Goal: Information Seeking & Learning: Learn about a topic

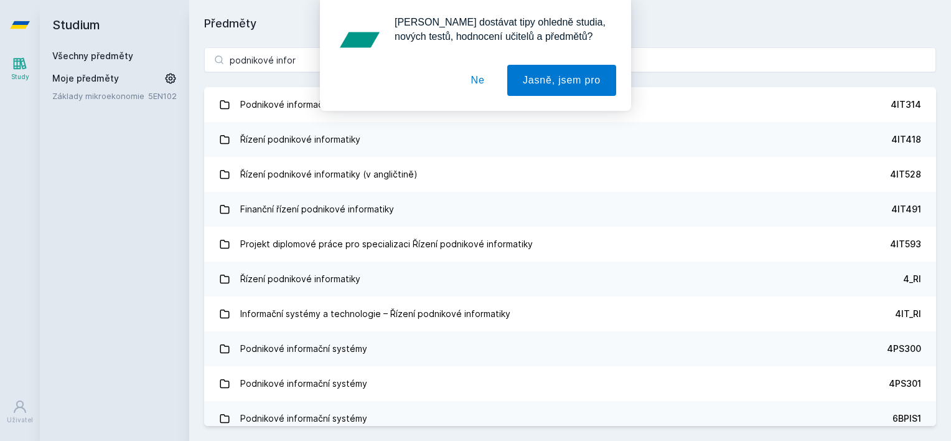
type input "podnikové infor"
click at [284, 98] on div "[PERSON_NAME] dostávat tipy ohledně studia, nových testů, hodnocení učitelů a p…" at bounding box center [475, 55] width 951 height 111
click at [473, 82] on button "Ne" at bounding box center [478, 80] width 45 height 31
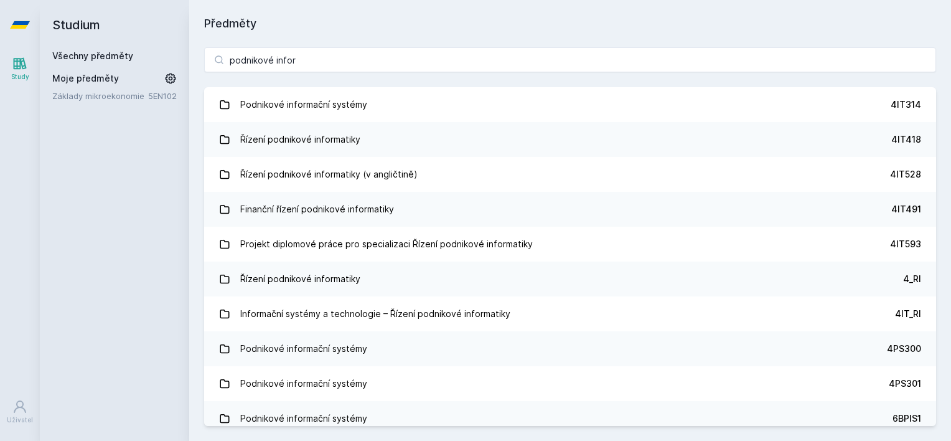
click at [451, 108] on div "[PERSON_NAME] dostávat tipy ohledně studia, nových testů, hodnocení učitelů a p…" at bounding box center [475, 55] width 951 height 111
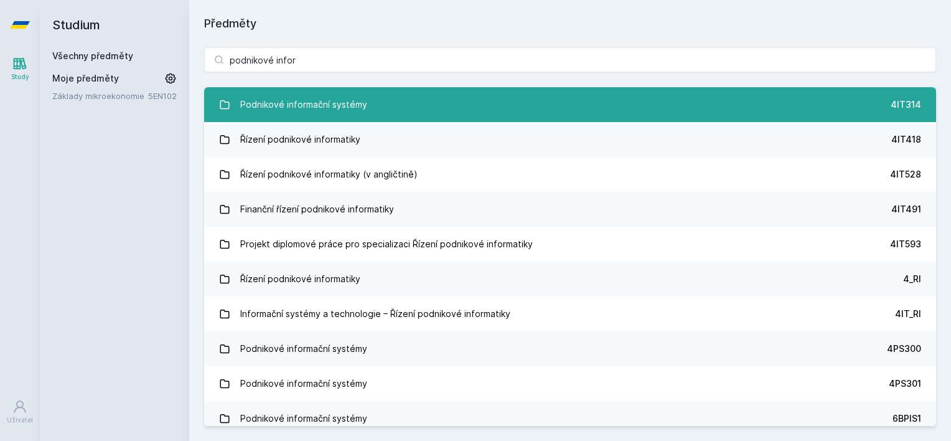
click at [451, 108] on link "Podnikové informační systémy 4IT314" at bounding box center [570, 104] width 732 height 35
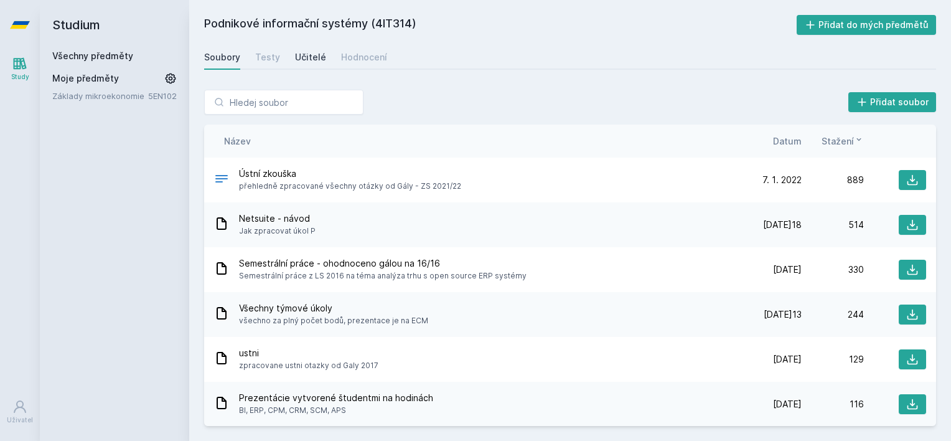
click at [315, 50] on link "Učitelé" at bounding box center [310, 57] width 31 height 25
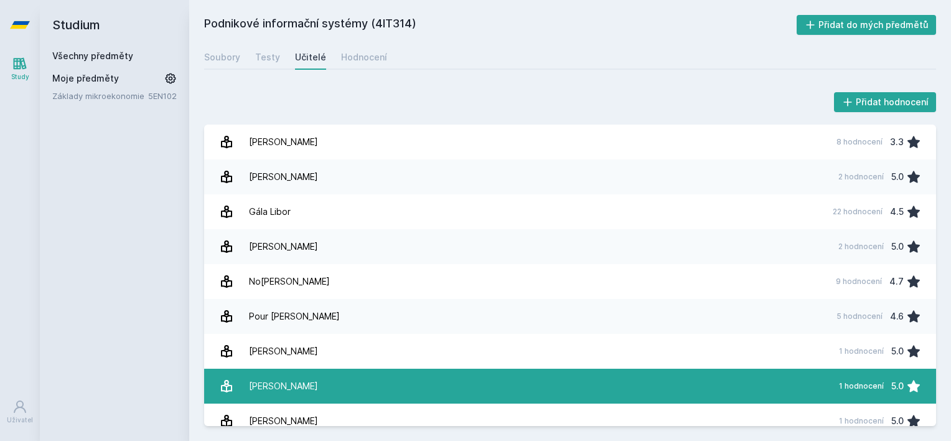
scroll to position [12, 0]
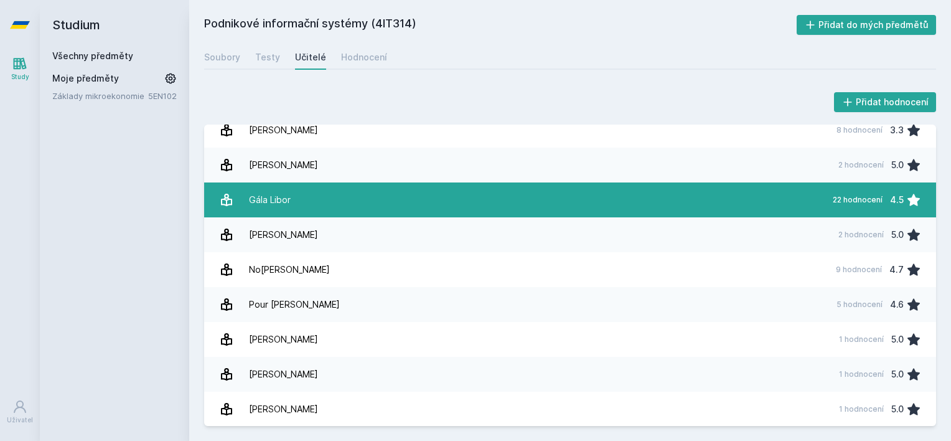
click at [344, 209] on link "Gála Libor 22 hodnocení 4.5" at bounding box center [570, 199] width 732 height 35
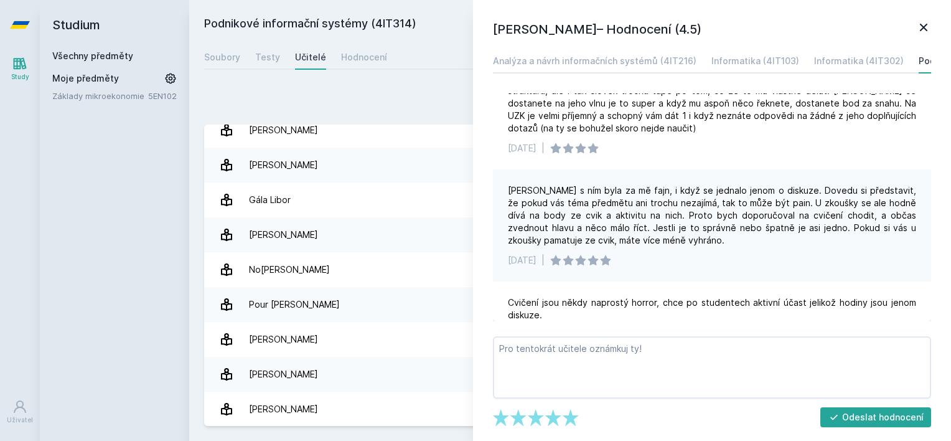
scroll to position [40, 0]
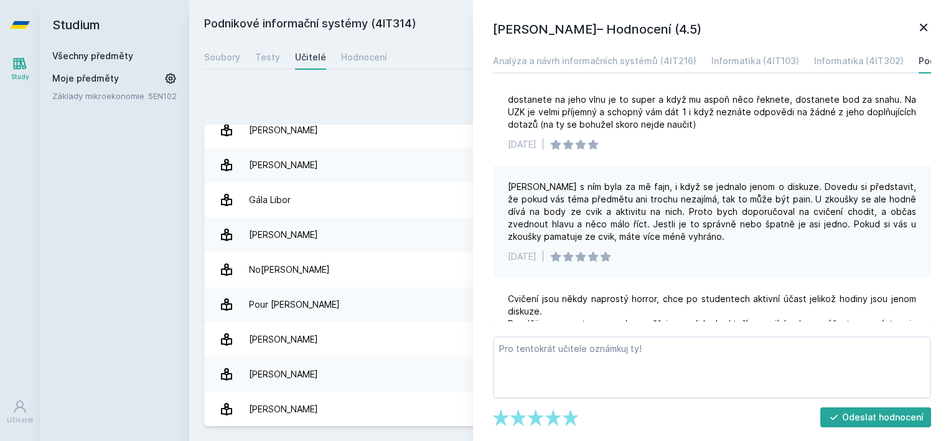
click at [414, 77] on div "Přidat hodnocení [PERSON_NAME] – Hodnocení (4.5) Analýza a návrh informačních s…" at bounding box center [570, 258] width 762 height 366
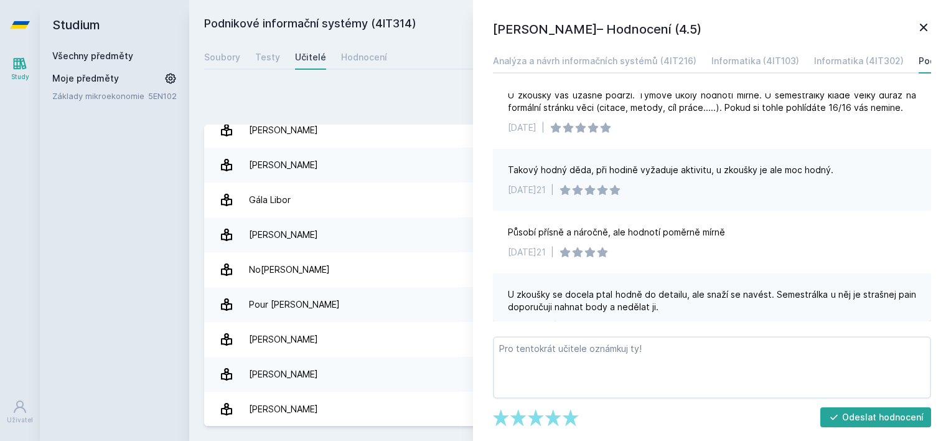
scroll to position [442, 0]
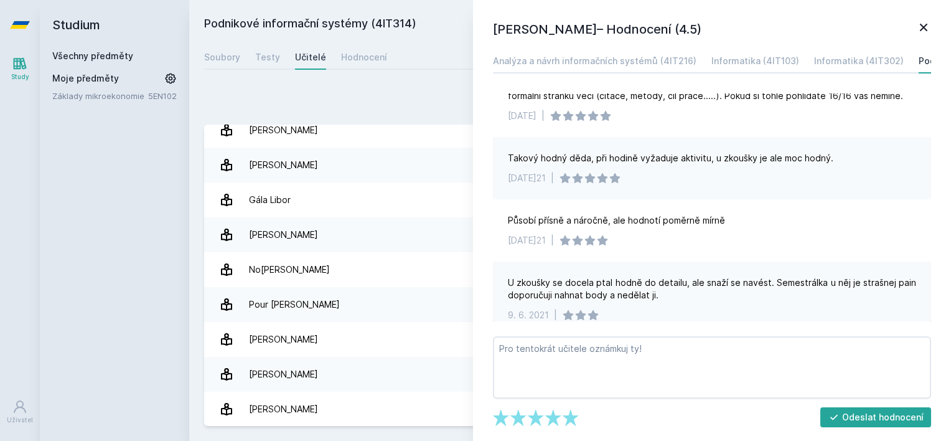
click at [924, 24] on icon at bounding box center [923, 27] width 15 height 15
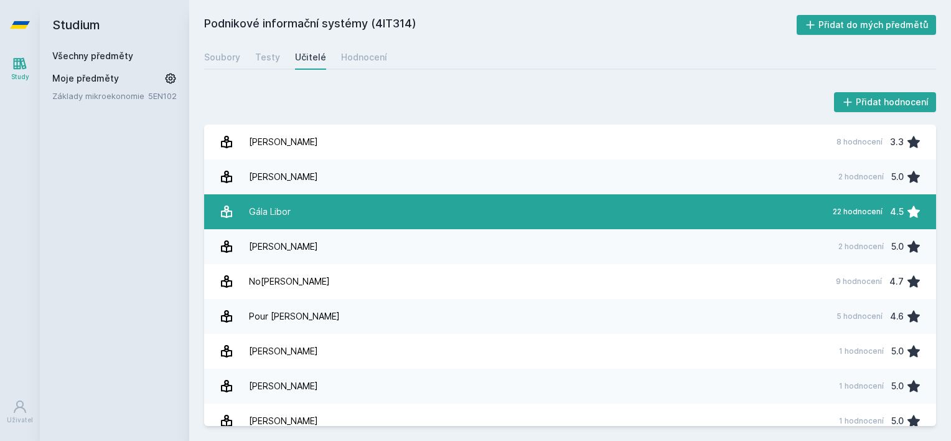
click at [759, 207] on link "Gála Libor 22 hodnocení 4.5" at bounding box center [570, 211] width 732 height 35
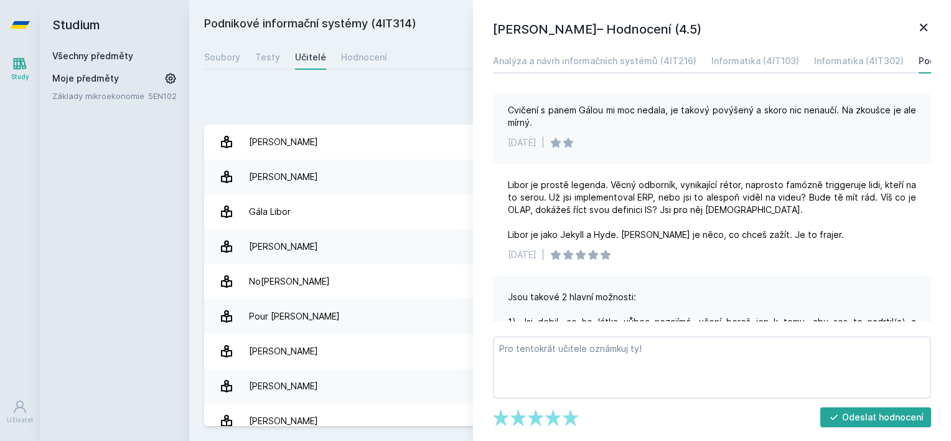
scroll to position [751, 0]
click at [326, 88] on div "Přidat hodnocení [PERSON_NAME] – Hodnocení (4.5) Analýza a návrh informačních s…" at bounding box center [570, 258] width 762 height 366
click at [919, 27] on icon at bounding box center [923, 27] width 15 height 15
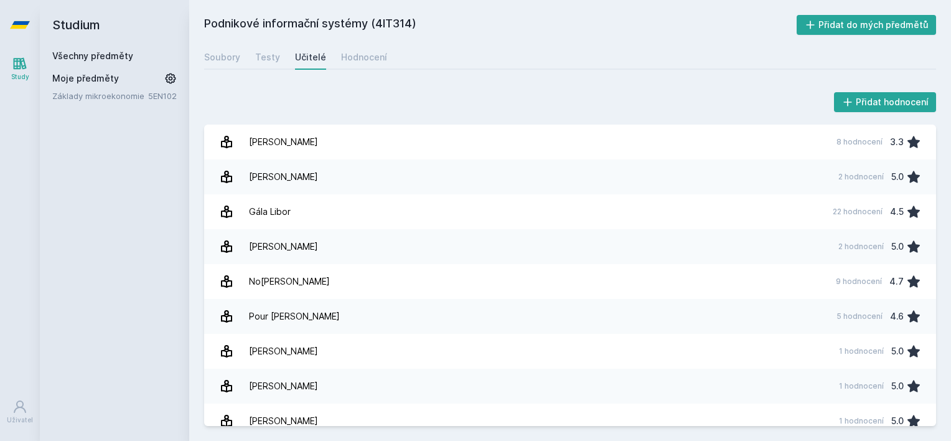
click at [85, 27] on h2 "Studium" at bounding box center [114, 25] width 124 height 50
click at [83, 57] on link "Všechny předměty" at bounding box center [92, 55] width 81 height 11
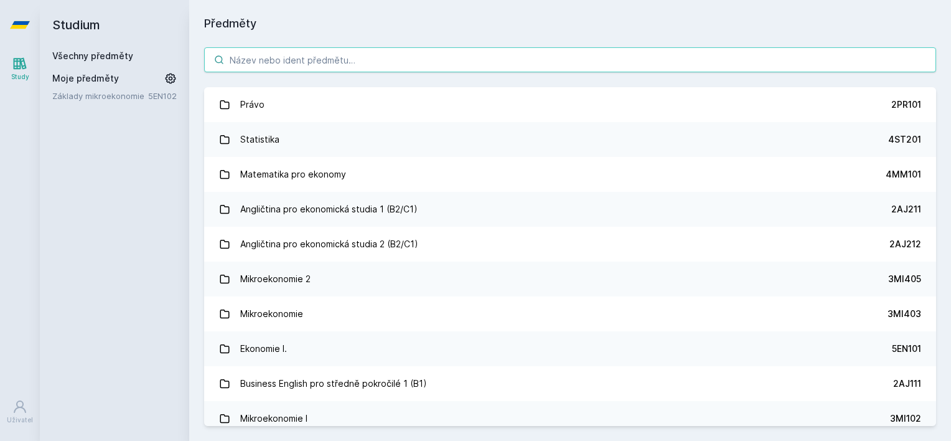
click at [246, 61] on input "search" at bounding box center [570, 59] width 732 height 25
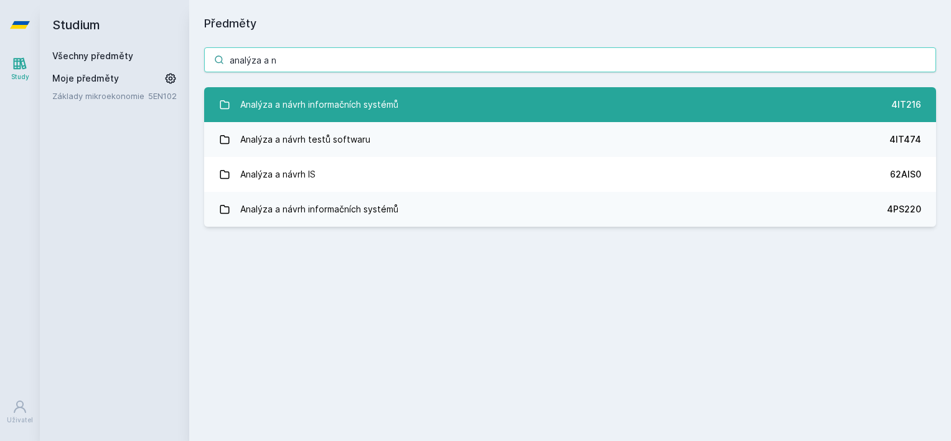
type input "analýza a n"
click at [481, 101] on link "Analýza a návrh informačních systémů 4IT216" at bounding box center [570, 104] width 732 height 35
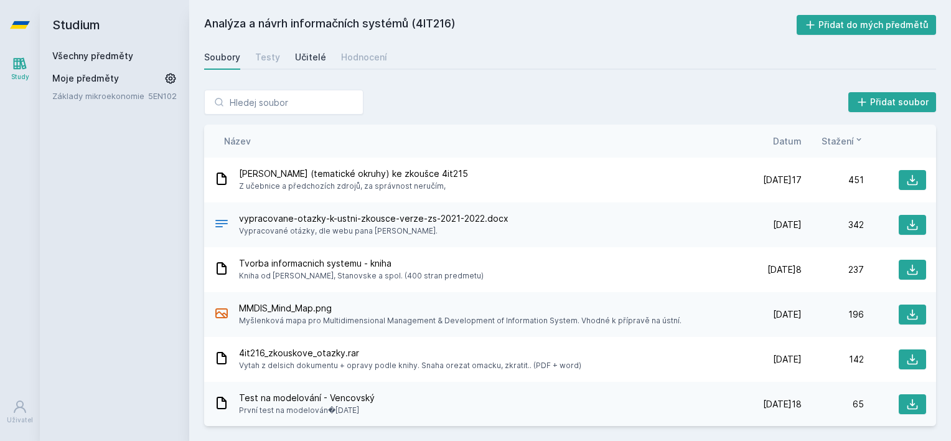
click at [306, 49] on link "Učitelé" at bounding box center [310, 57] width 31 height 25
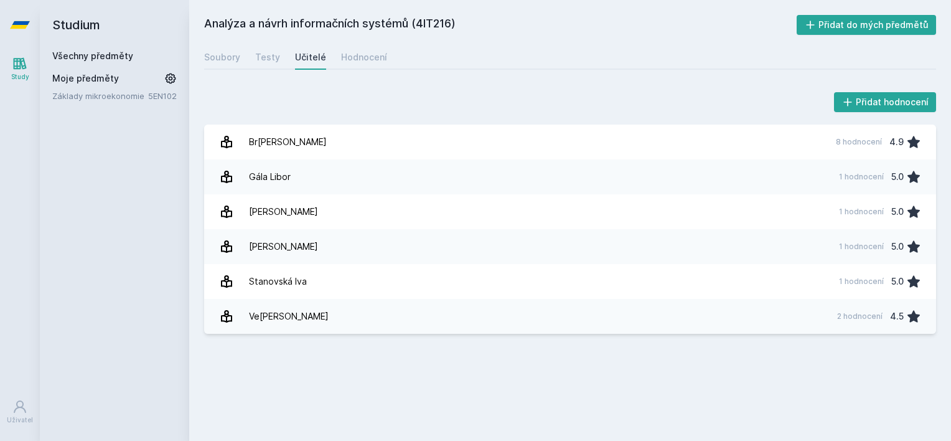
click at [82, 54] on link "Všechny předměty" at bounding box center [92, 55] width 81 height 11
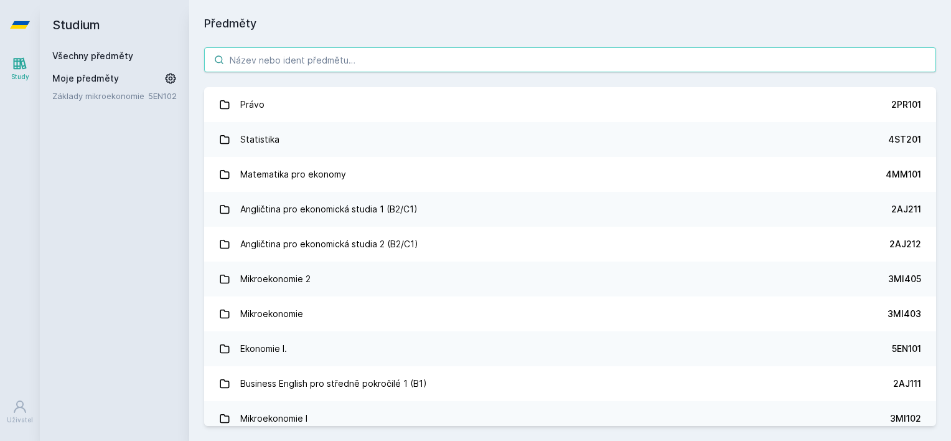
click at [244, 63] on input "search" at bounding box center [570, 59] width 732 height 25
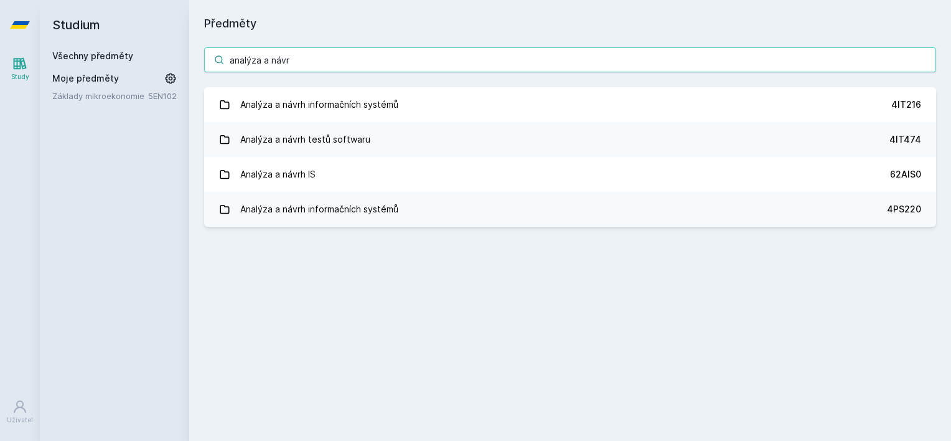
type input "analýza a návr"
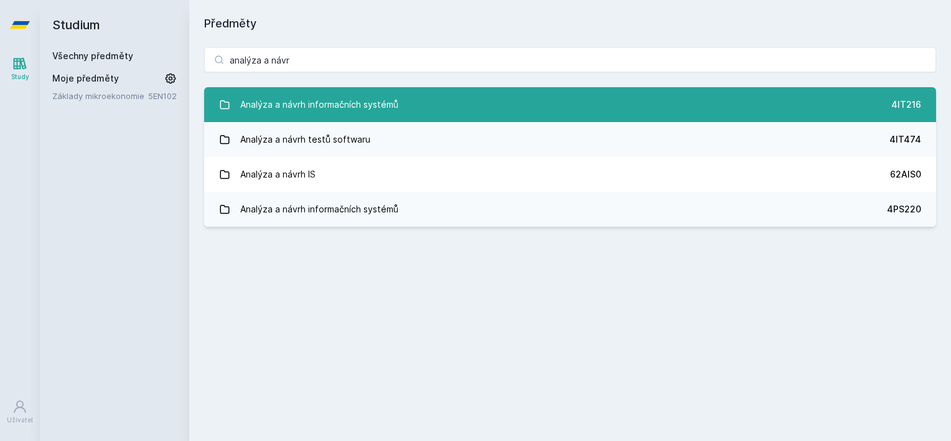
click at [347, 98] on div "Analýza a návrh informačních systémů" at bounding box center [319, 104] width 158 height 25
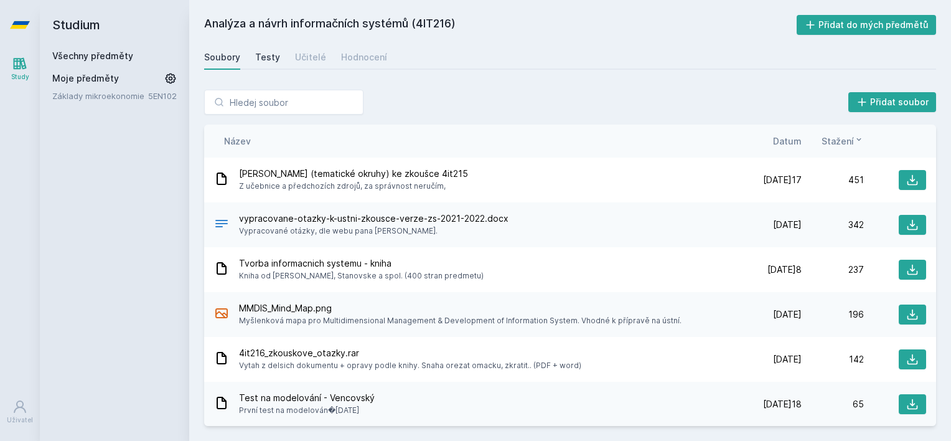
click at [271, 47] on link "Testy" at bounding box center [267, 57] width 25 height 25
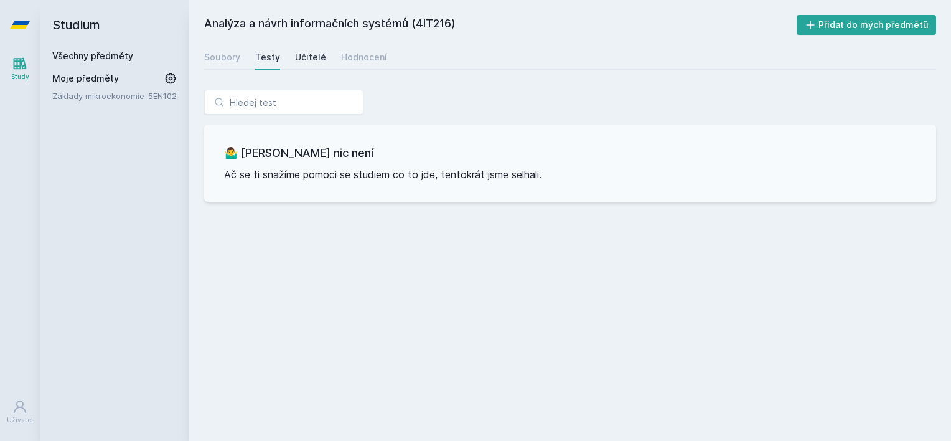
click at [306, 52] on div "Učitelé" at bounding box center [310, 57] width 31 height 12
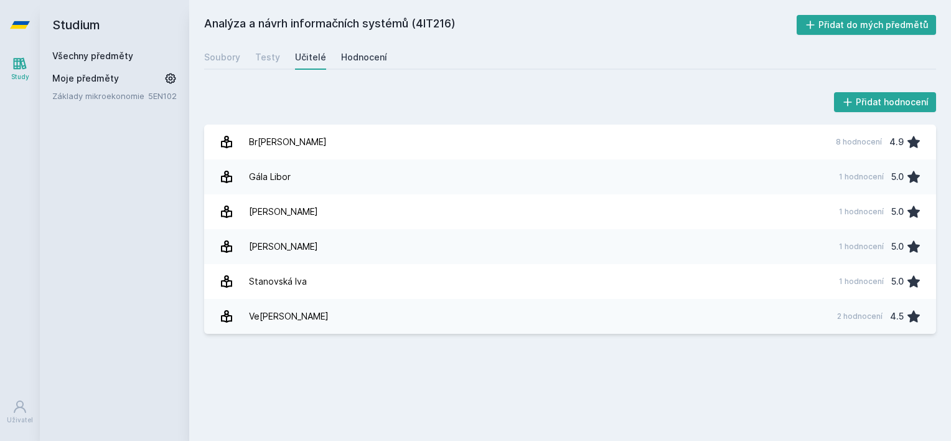
click at [363, 63] on link "Hodnocení" at bounding box center [364, 57] width 46 height 25
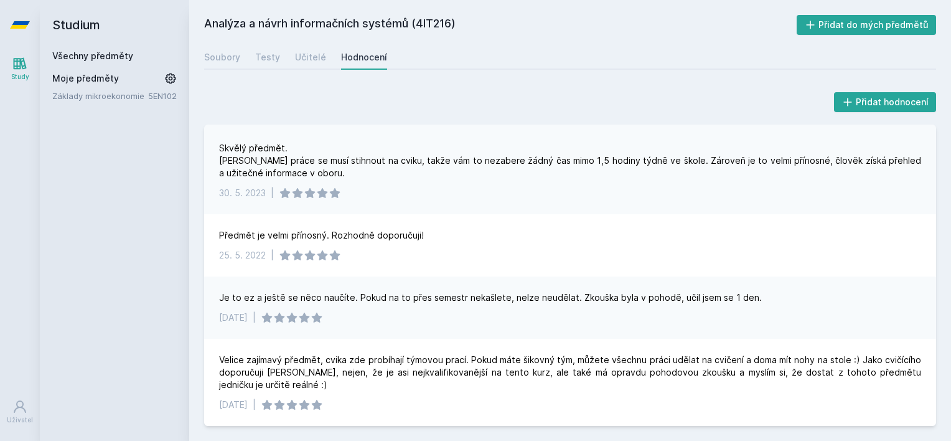
scroll to position [309, 0]
